Goal: Task Accomplishment & Management: Manage account settings

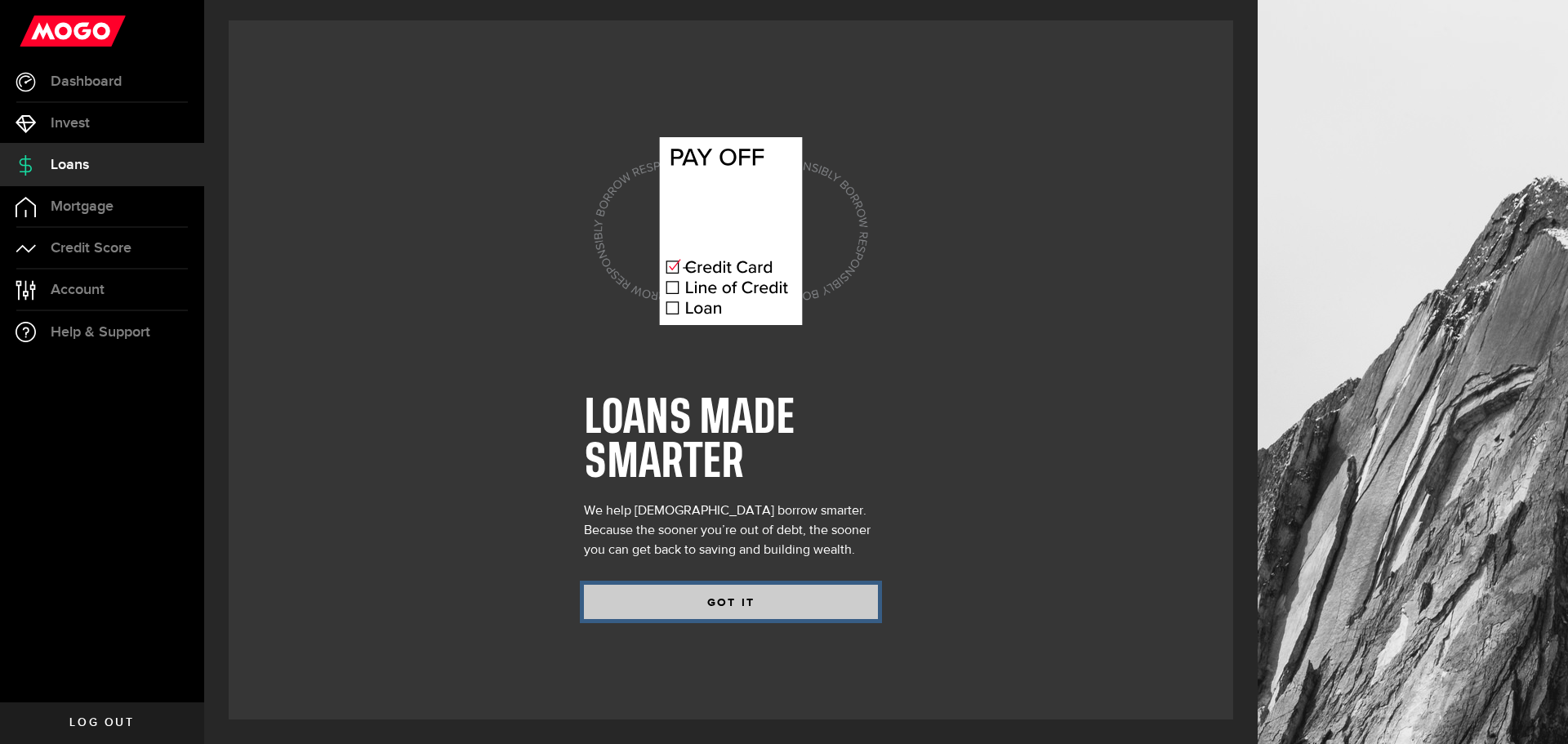
click at [750, 607] on button "GOT IT" at bounding box center [731, 601] width 294 height 34
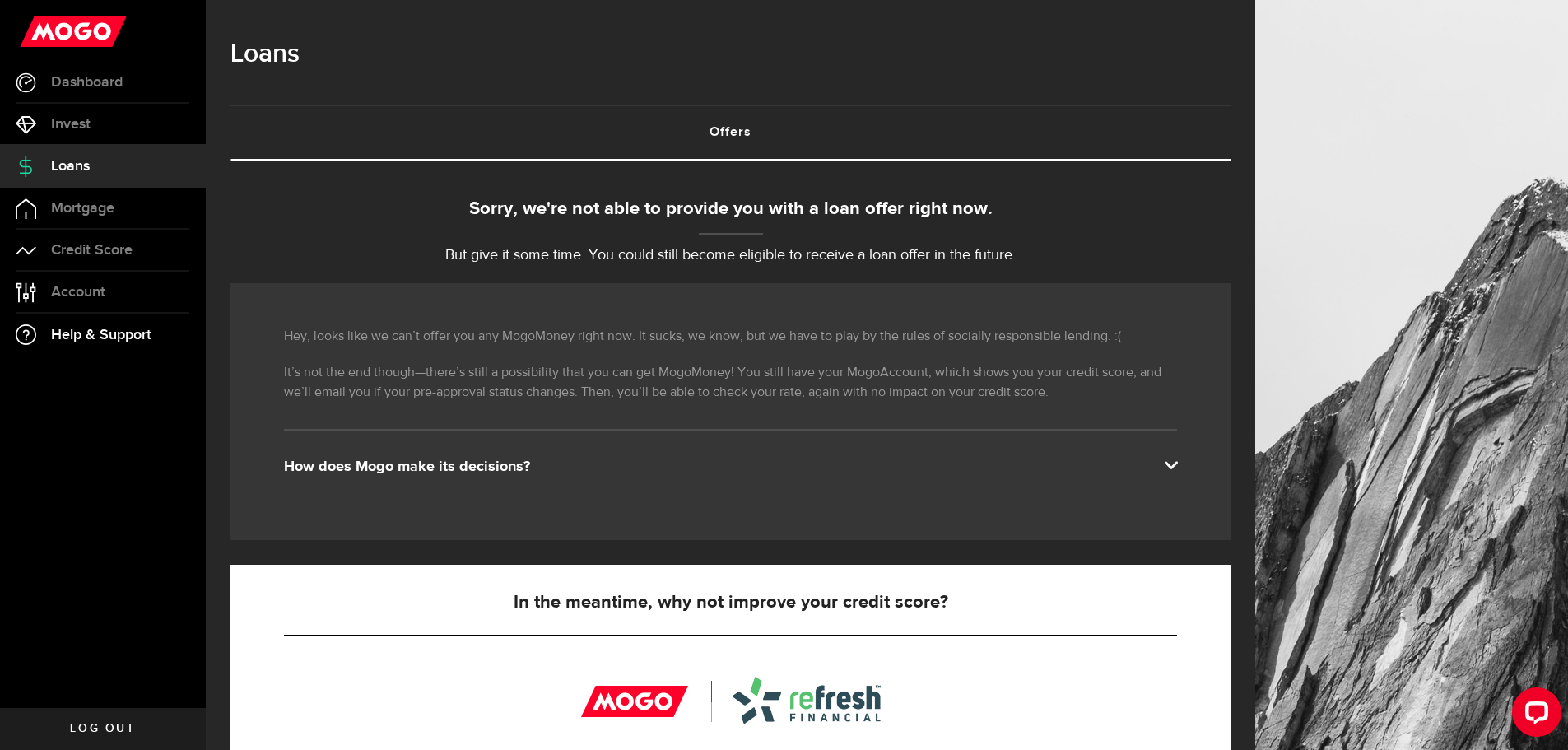
click at [118, 325] on link "Help & Support" at bounding box center [102, 335] width 206 height 42
click at [61, 339] on span "Help & Support" at bounding box center [100, 335] width 100 height 15
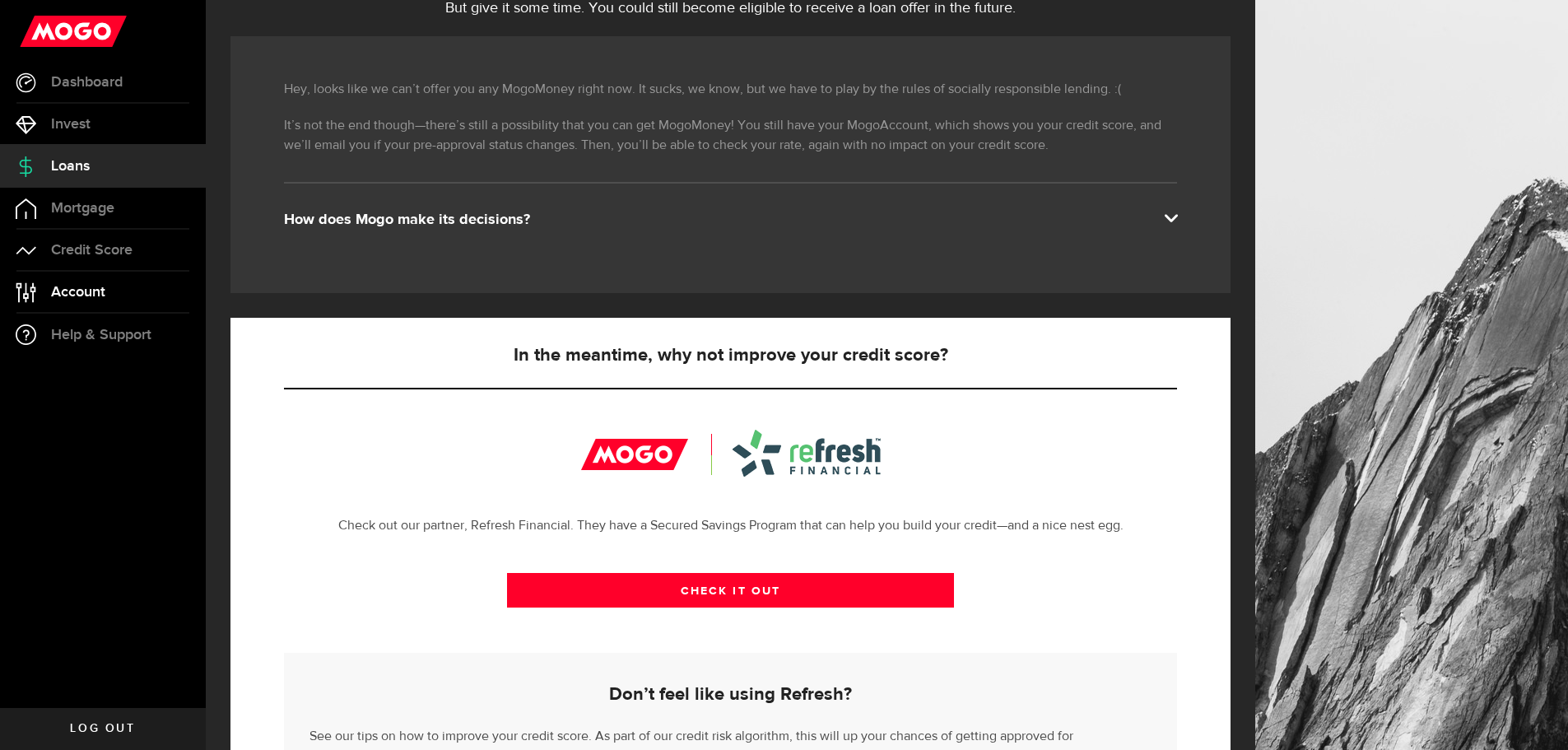
click at [93, 290] on span "Account" at bounding box center [77, 292] width 55 height 15
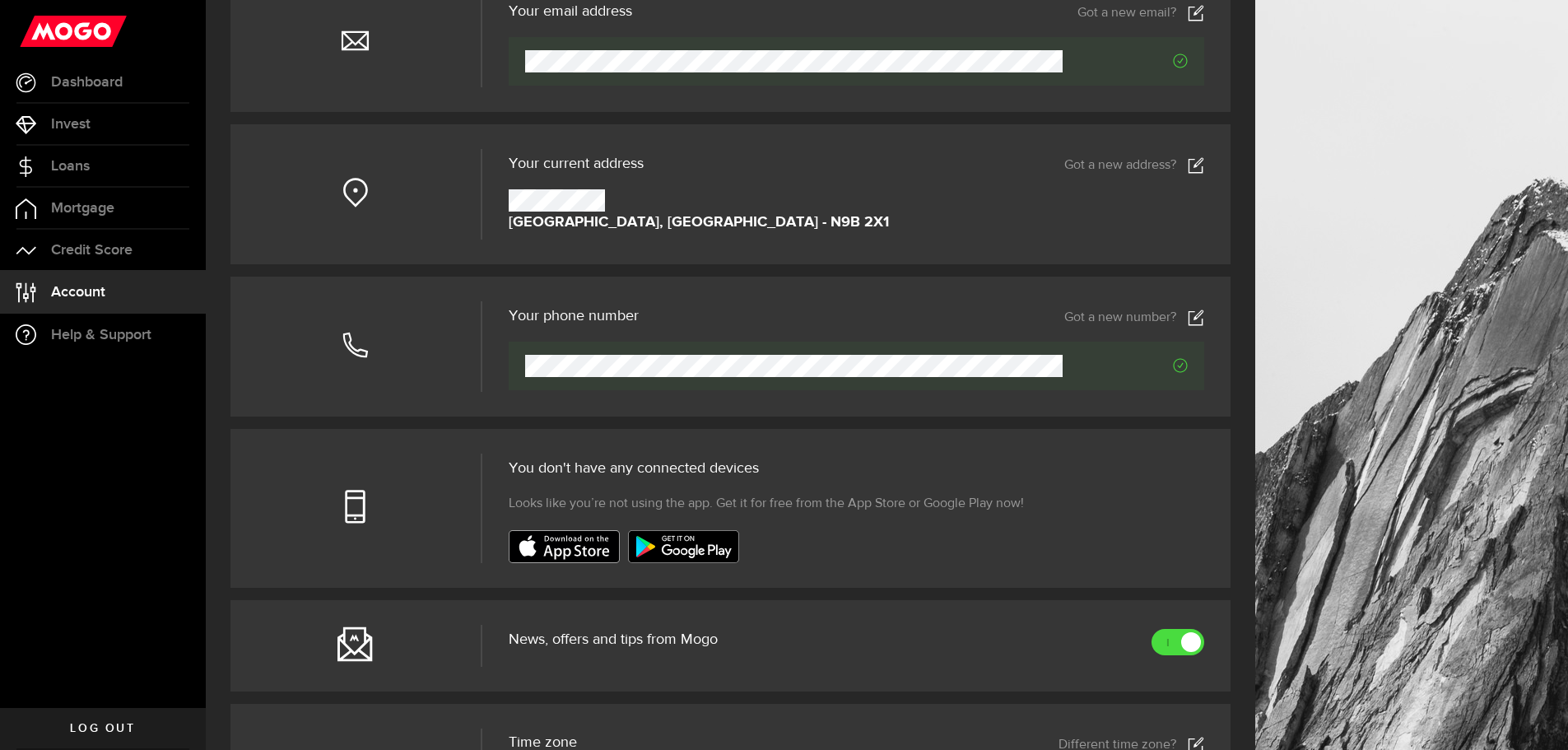
scroll to position [576, 0]
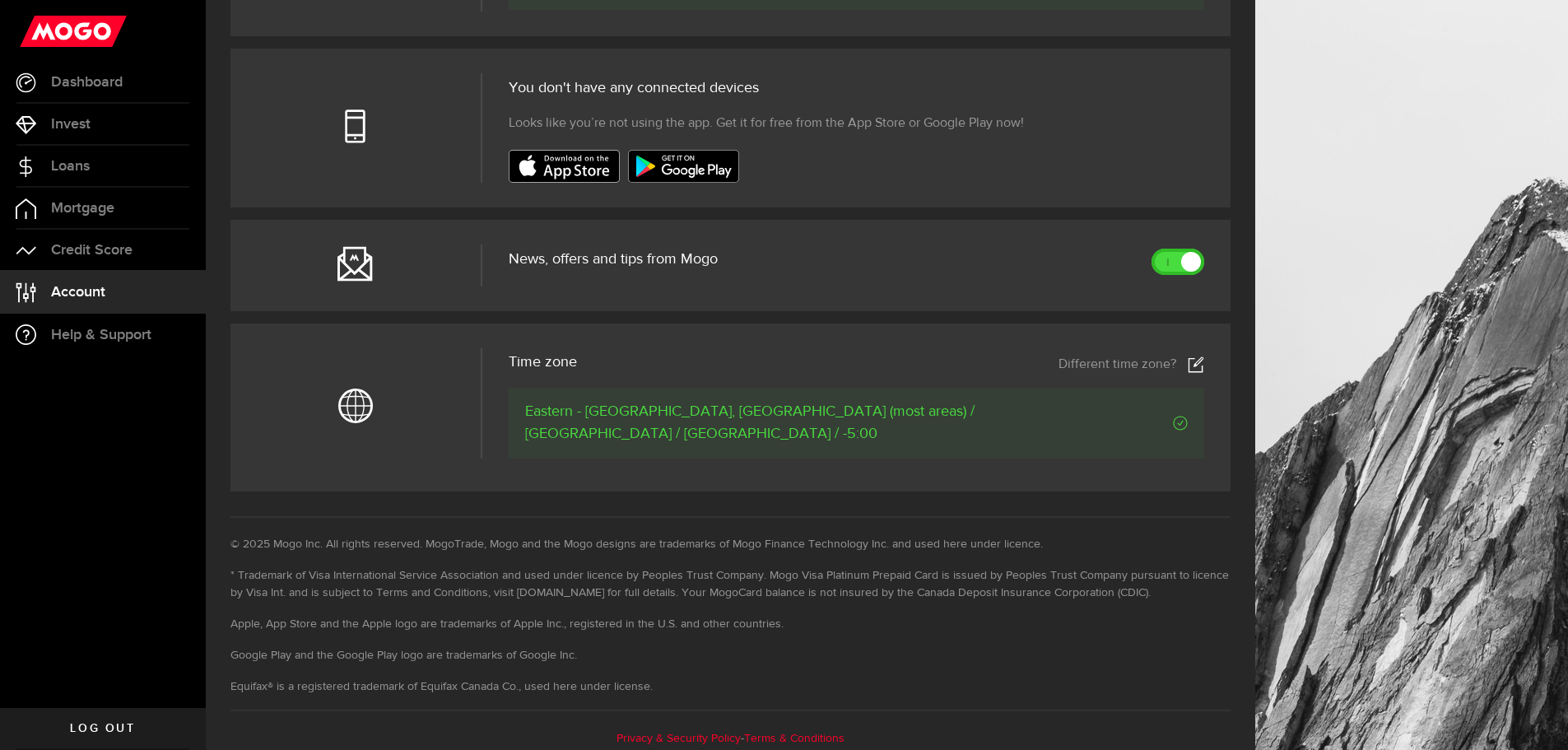
click at [1200, 258] on div at bounding box center [1192, 261] width 16 height 16
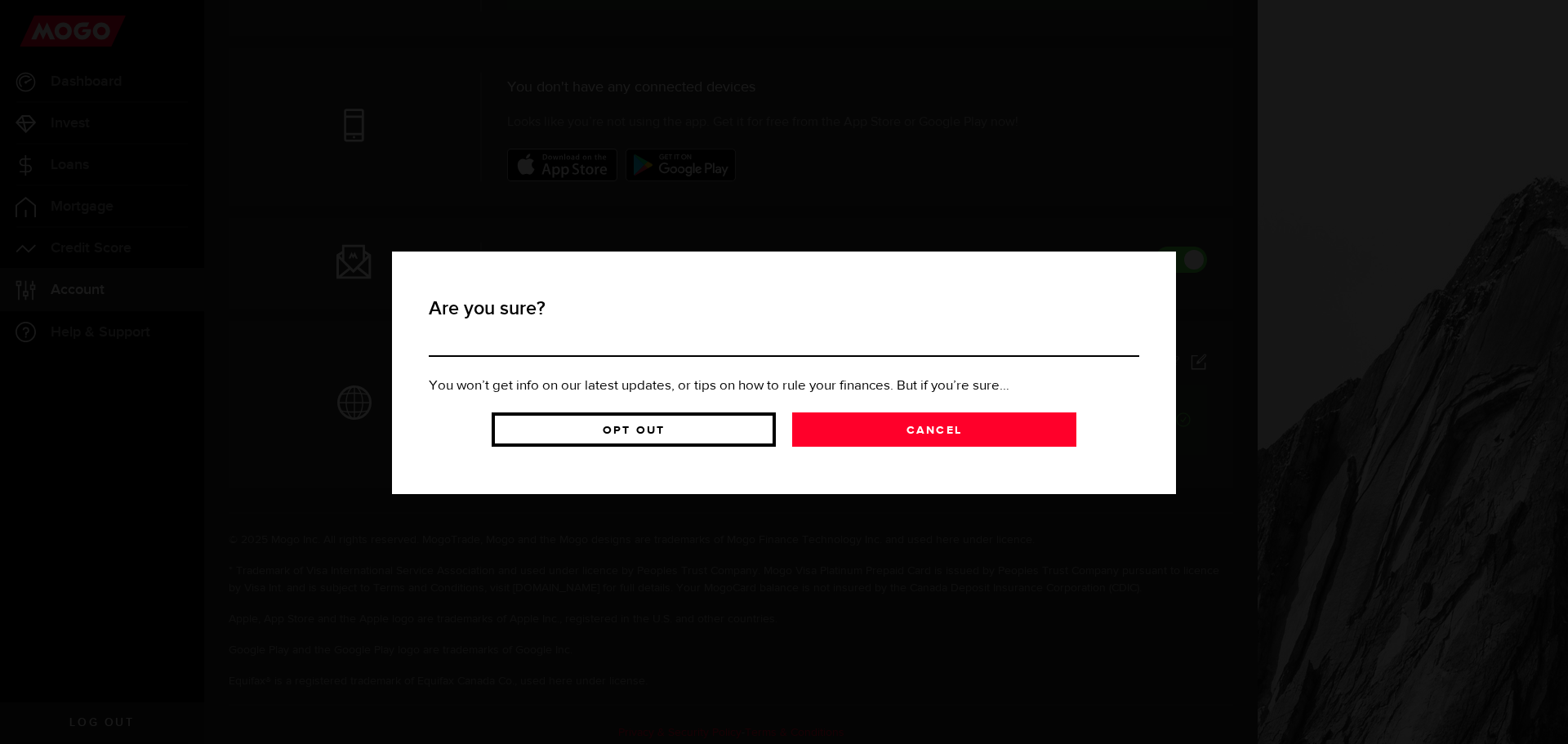
click at [628, 422] on link "Opt Out" at bounding box center [634, 430] width 284 height 34
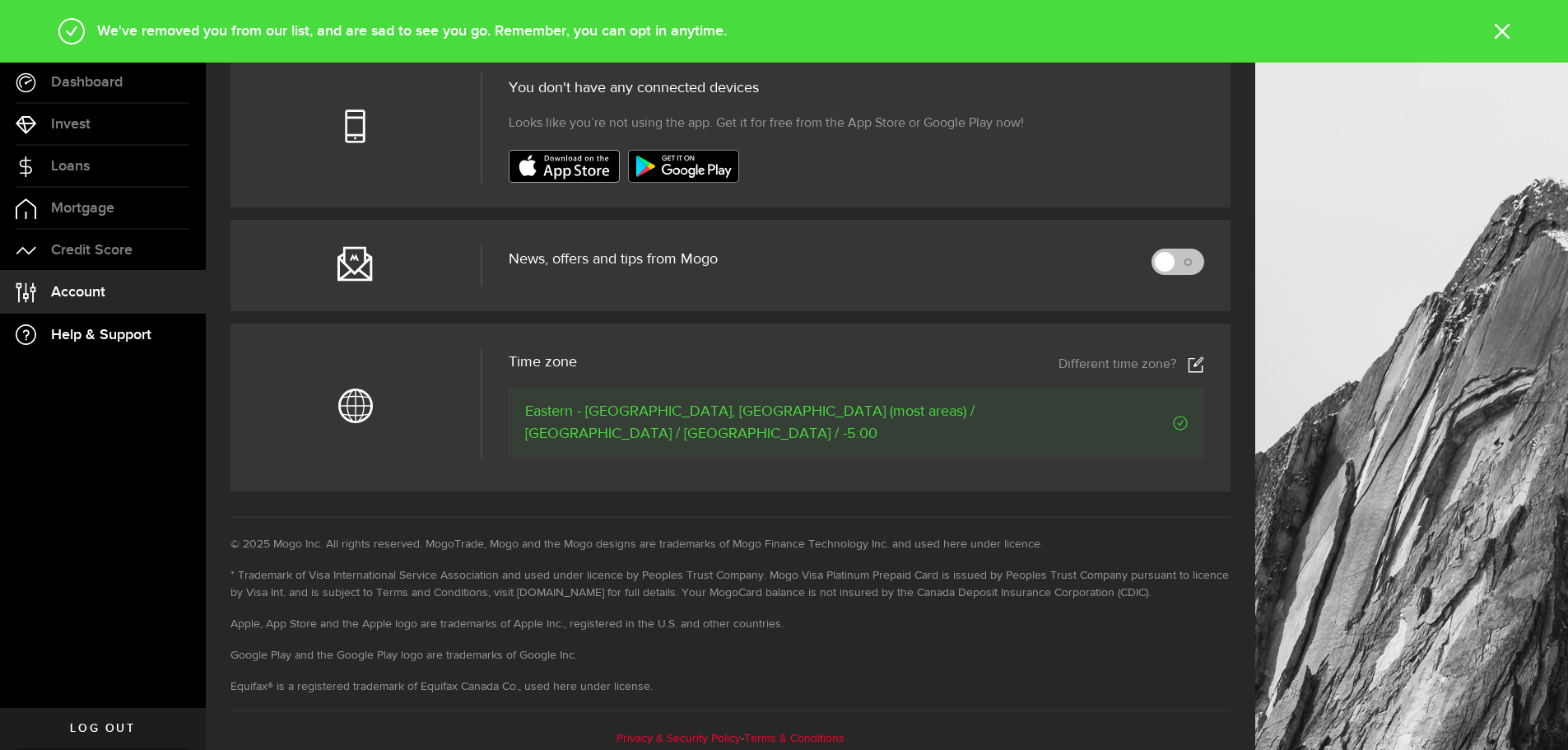
click at [51, 333] on link "Help & Support" at bounding box center [102, 335] width 206 height 42
click at [65, 330] on span "Help & Support" at bounding box center [100, 335] width 100 height 15
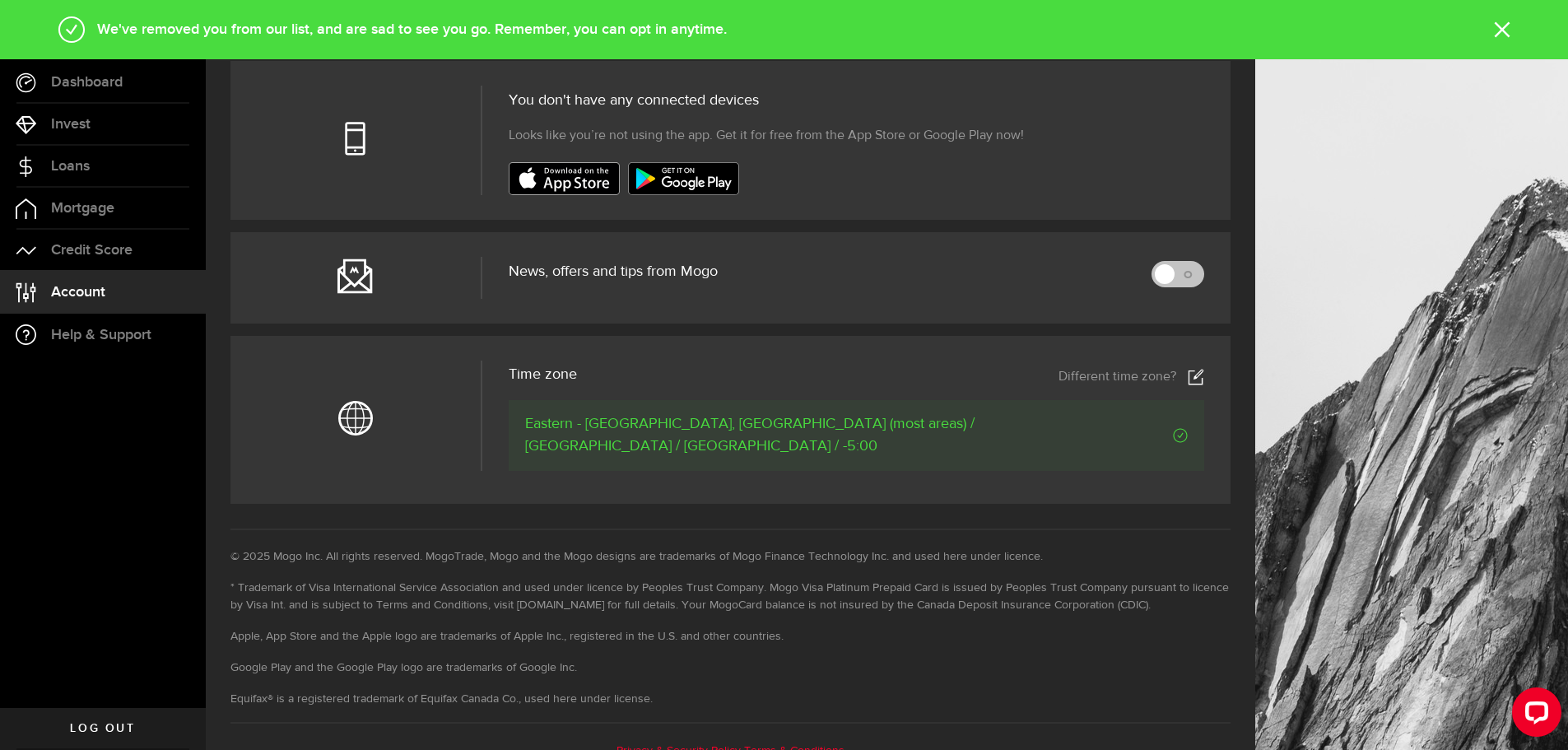
scroll to position [247, 0]
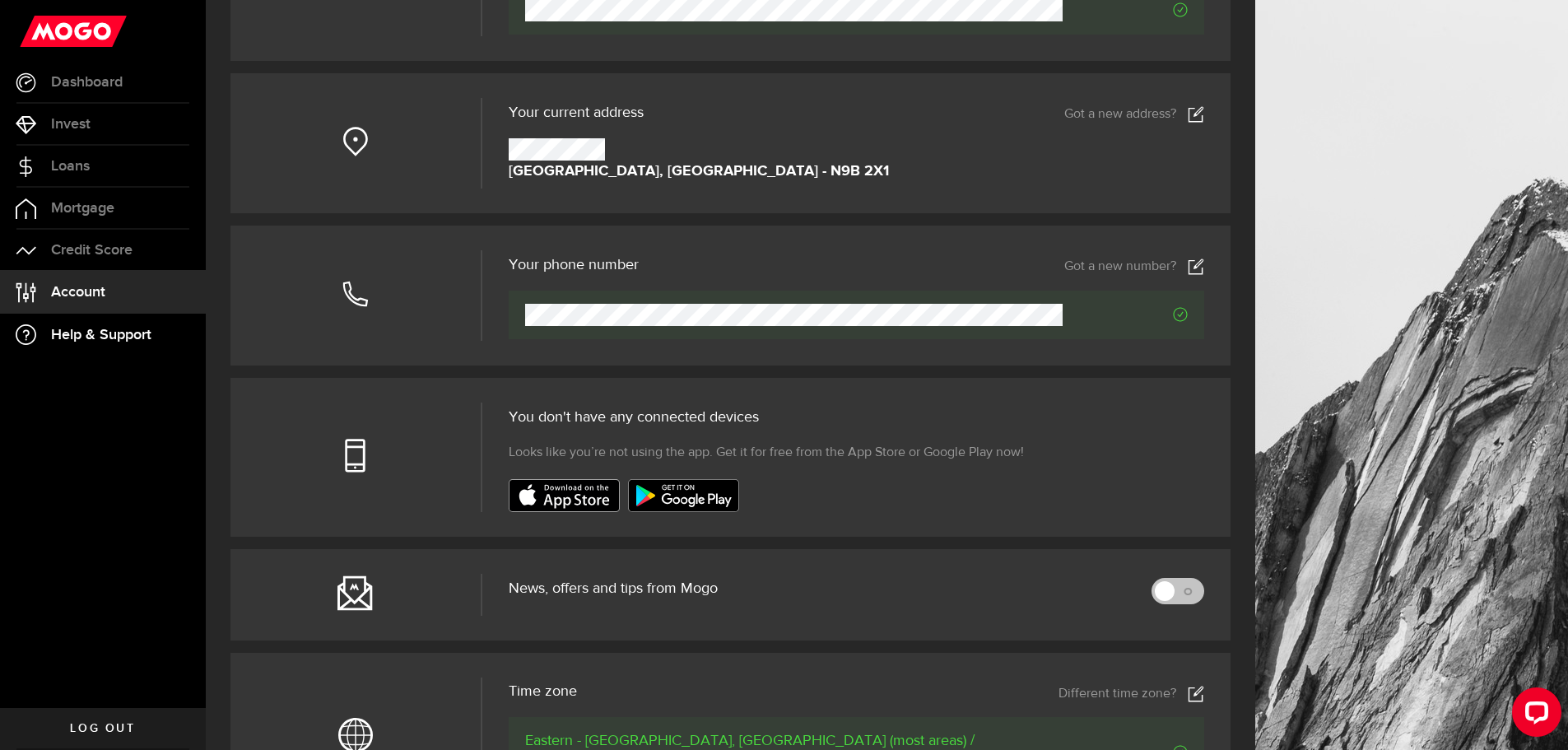
click at [117, 334] on span "Help & Support" at bounding box center [100, 335] width 100 height 15
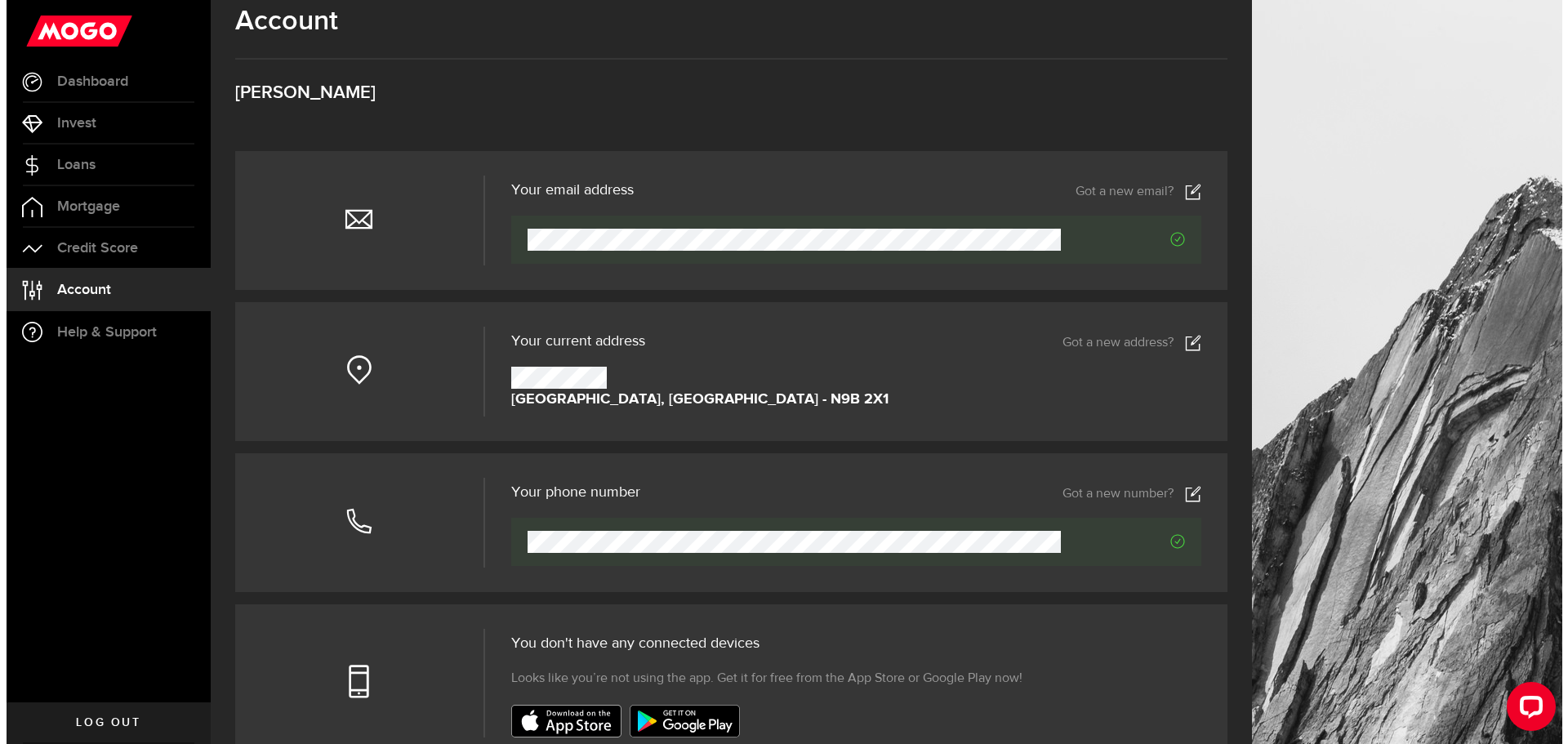
scroll to position [0, 0]
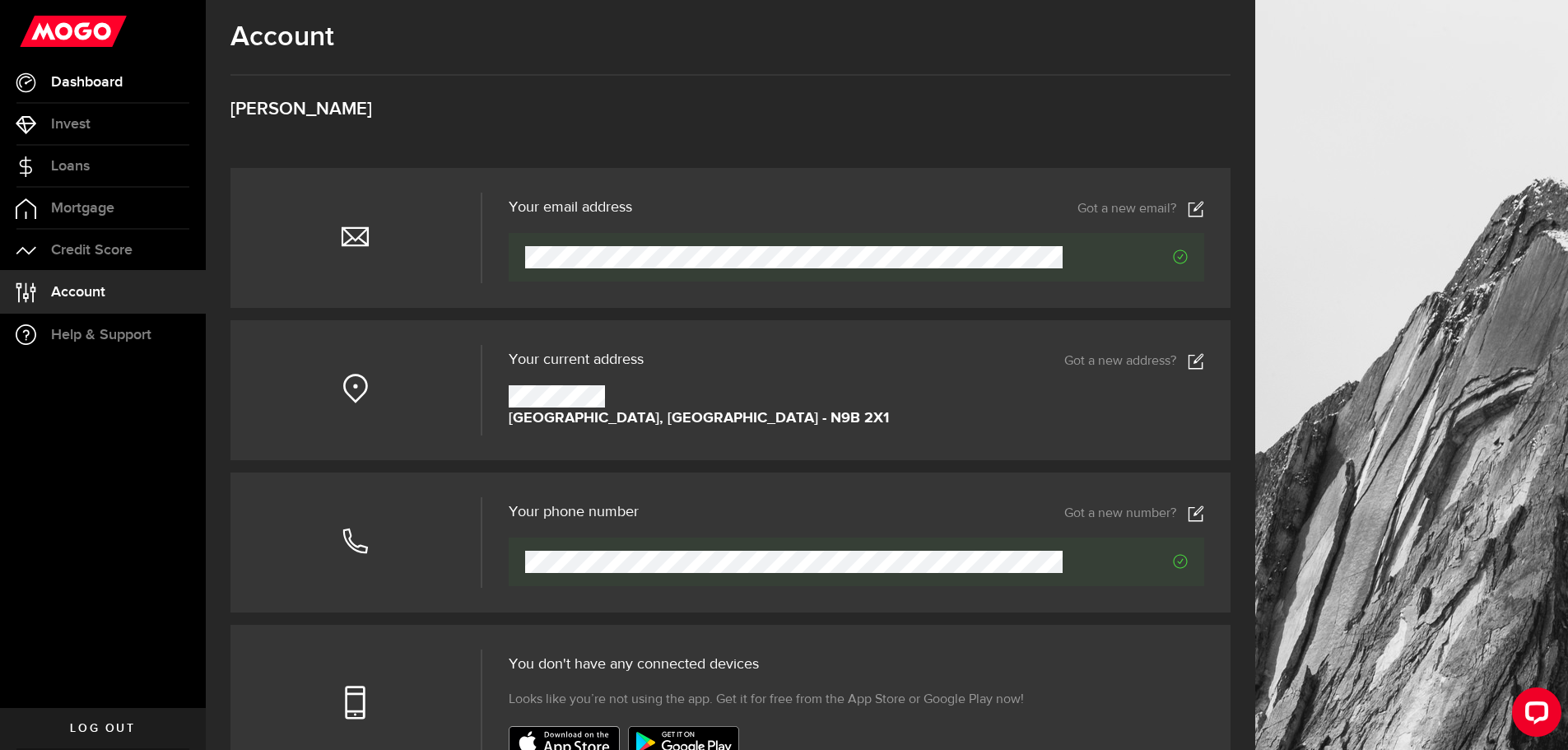
click at [60, 75] on span "Dashboard" at bounding box center [86, 81] width 71 height 15
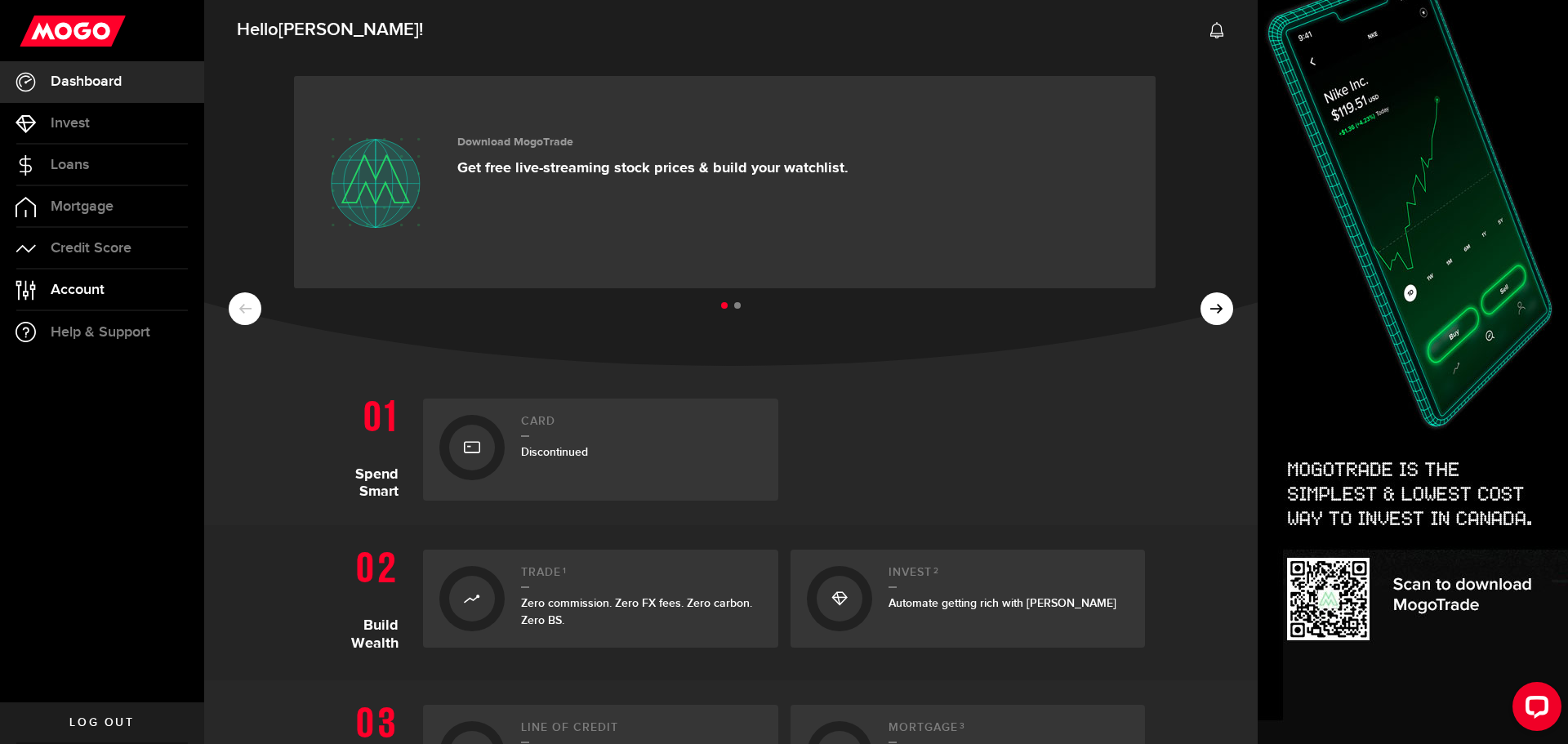
click at [64, 291] on span "Account" at bounding box center [77, 290] width 54 height 15
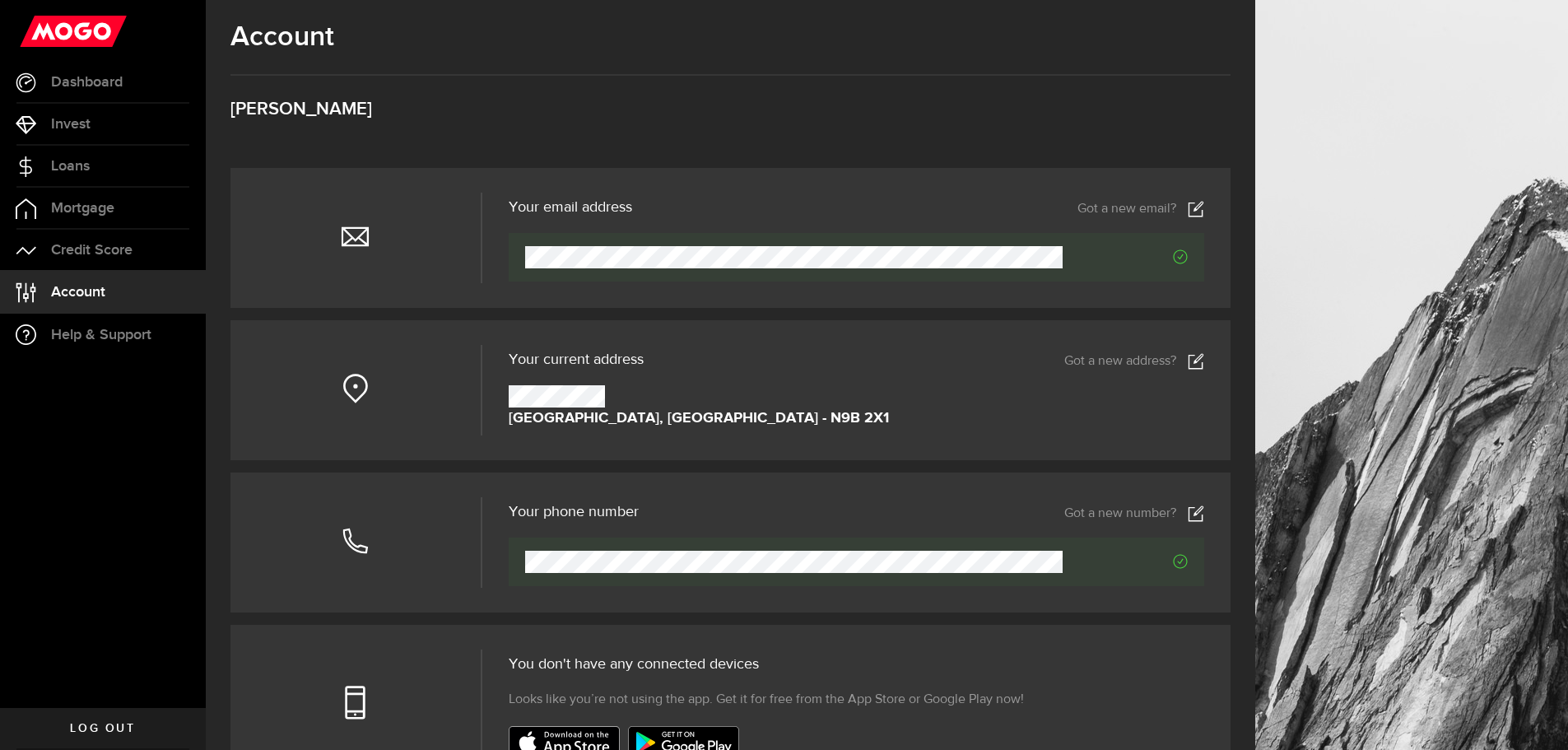
click at [1200, 205] on icon at bounding box center [1196, 209] width 17 height 17
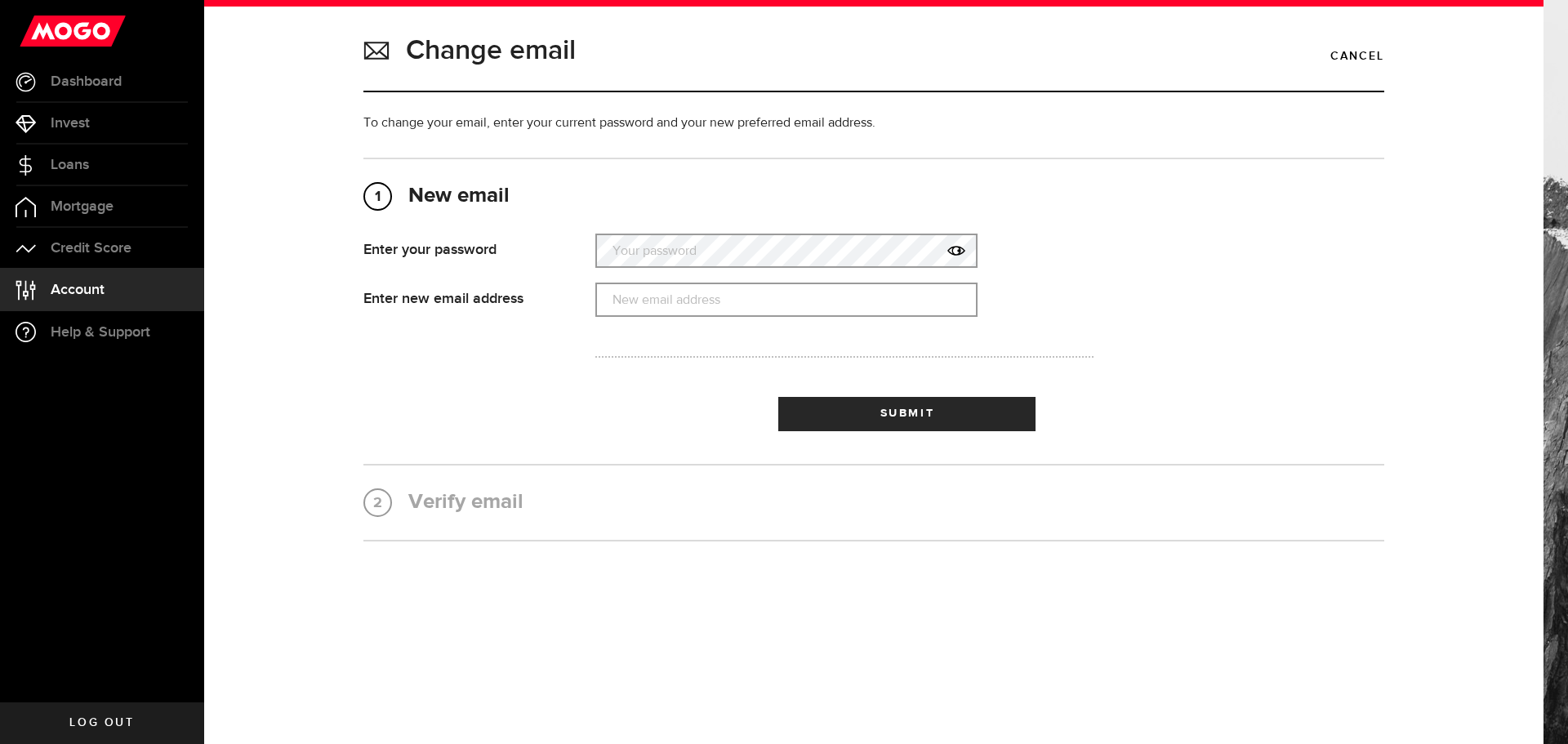
click at [709, 250] on label "Your password" at bounding box center [786, 251] width 382 height 34
type input "[EMAIL_ADDRESS][DOMAIN_NAME]"
click at [779, 397] on button "Submit" at bounding box center [907, 414] width 257 height 34
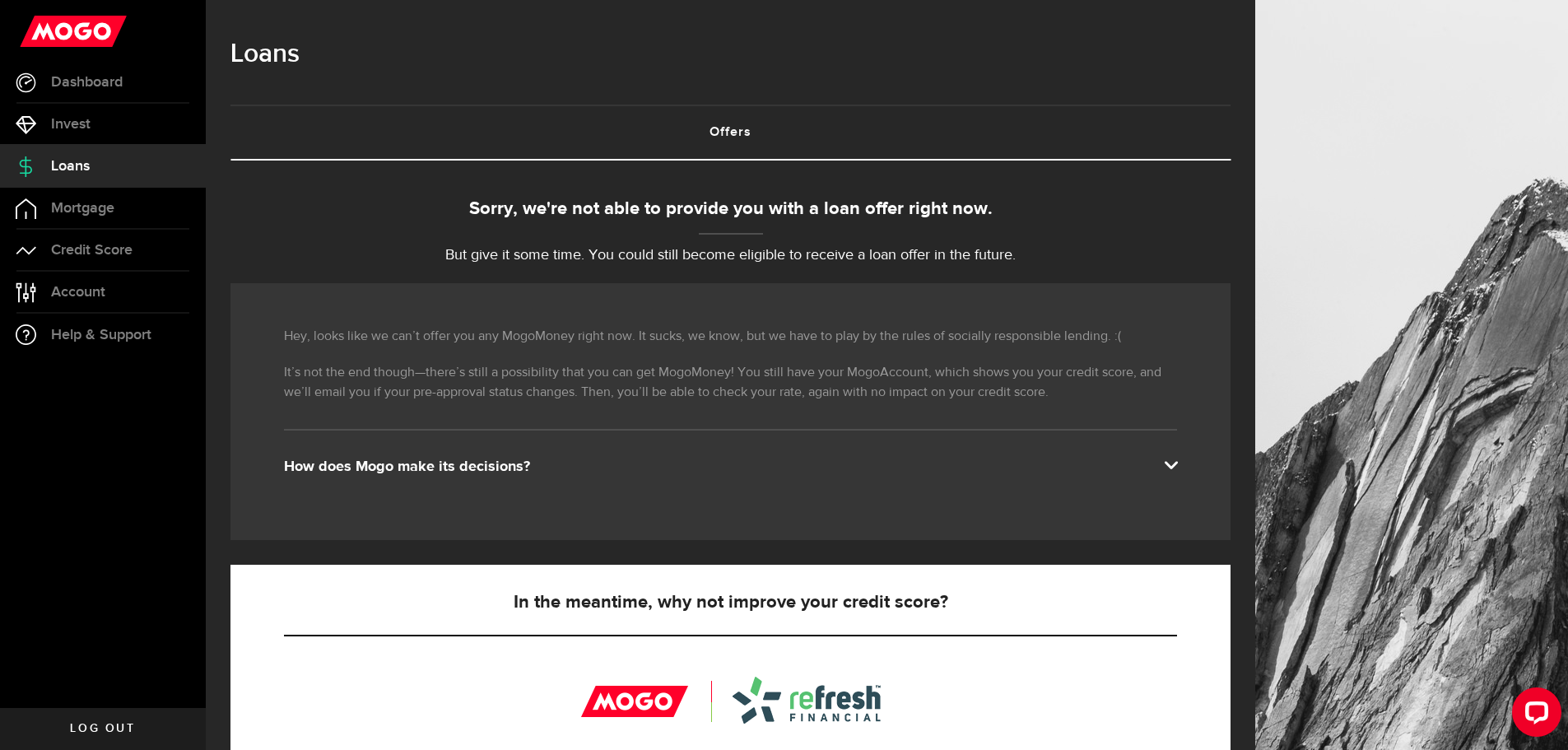
click at [443, 465] on div "How does Mogo make its decisions?" at bounding box center [730, 467] width 893 height 20
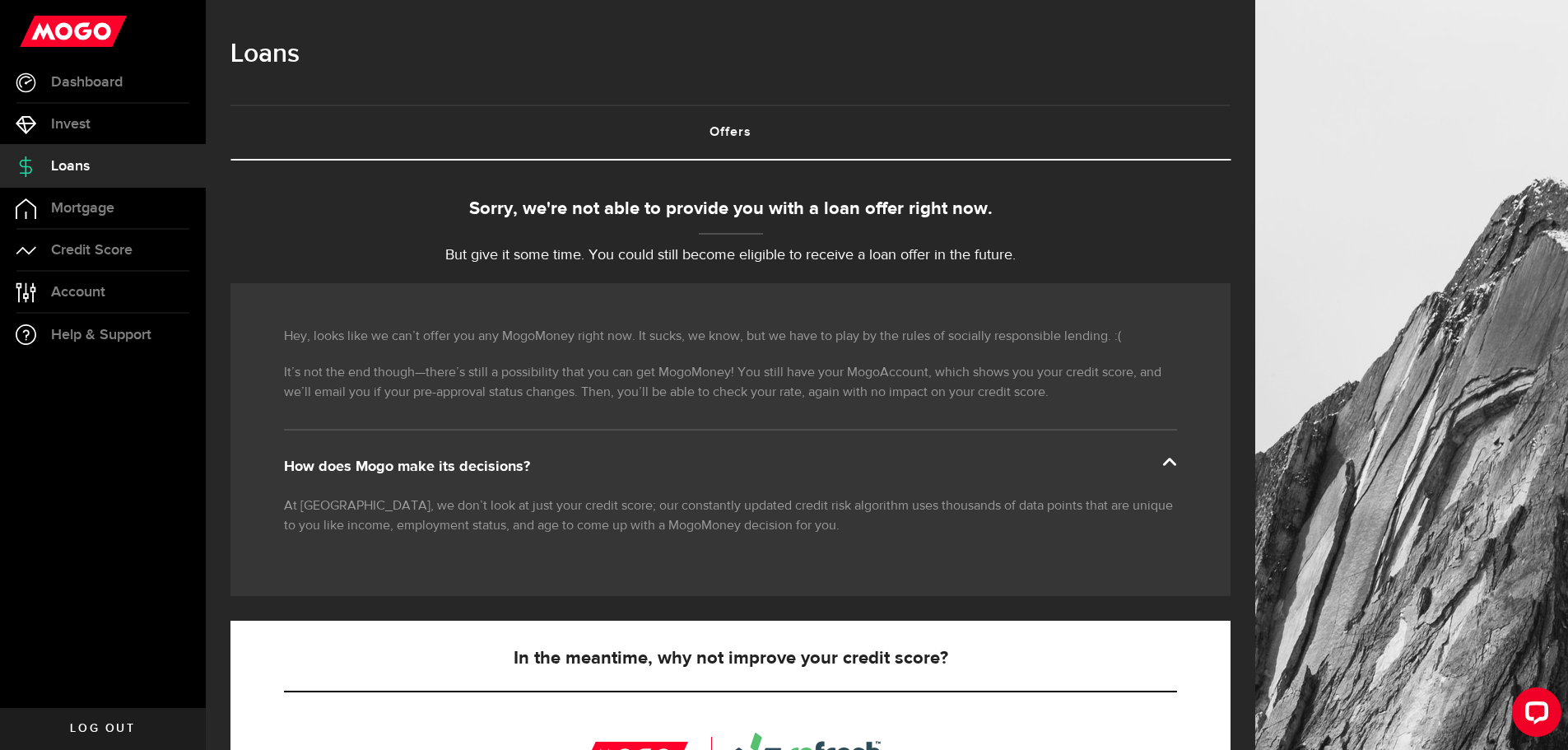
click at [86, 711] on link "Log out" at bounding box center [102, 728] width 206 height 41
